Goal: Navigation & Orientation: Find specific page/section

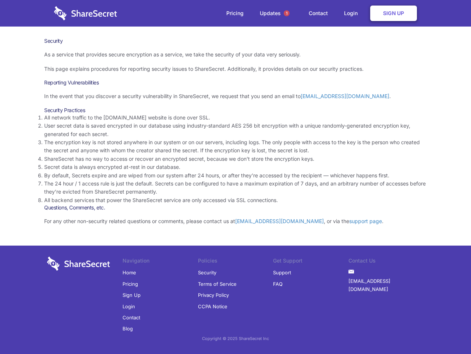
click at [236, 177] on li "By default, Secrets expire and are wiped from our system after 24 hours, or aft…" at bounding box center [235, 175] width 383 height 8
click at [287, 13] on span "1" at bounding box center [287, 13] width 6 height 6
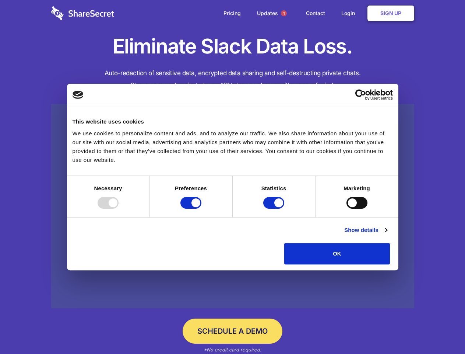
click at [119, 208] on div at bounding box center [108, 203] width 21 height 12
click at [201, 208] on input "Preferences" at bounding box center [190, 203] width 21 height 12
checkbox input "false"
click at [275, 208] on input "Statistics" at bounding box center [273, 203] width 21 height 12
checkbox input "false"
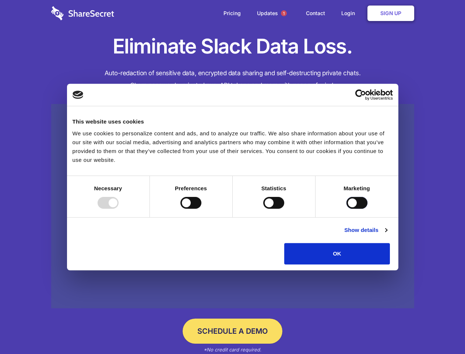
click at [347, 208] on input "Marketing" at bounding box center [357, 203] width 21 height 12
checkbox input "true"
click at [387, 234] on link "Show details" at bounding box center [365, 229] width 43 height 9
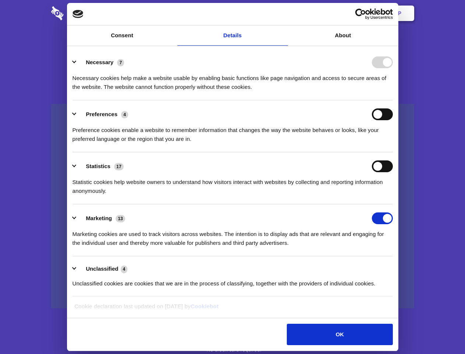
click at [393, 100] on li "Necessary 7 Necessary cookies help make a website usable by enabling basic func…" at bounding box center [233, 74] width 320 height 52
click at [284, 13] on span "1" at bounding box center [284, 13] width 6 height 6
